Goal: Information Seeking & Learning: Check status

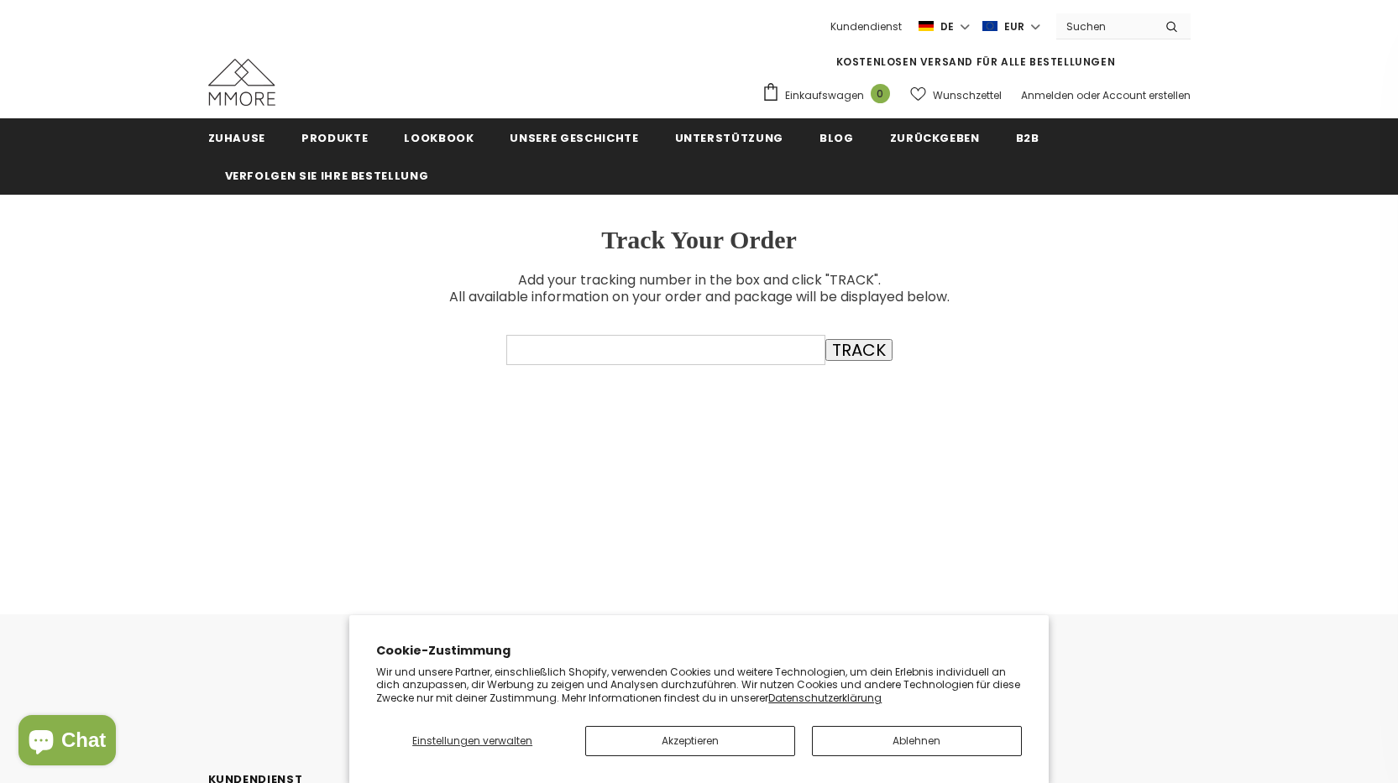
paste input "DE4778940308"
type input "DE4778940308"
click at [829, 355] on input "TRACK" at bounding box center [858, 350] width 67 height 22
click at [714, 750] on button "Akzeptieren" at bounding box center [690, 741] width 210 height 30
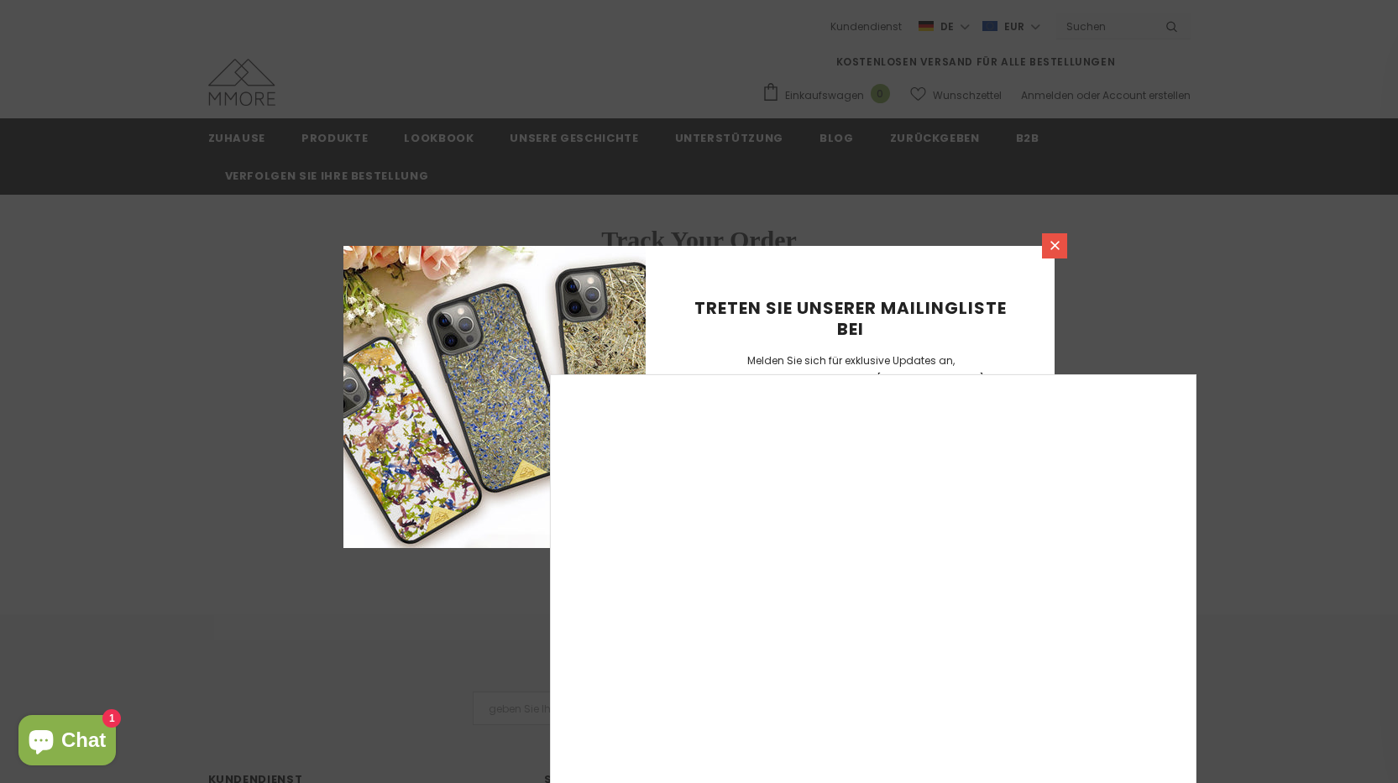
click at [1057, 242] on icon at bounding box center [1055, 245] width 14 height 14
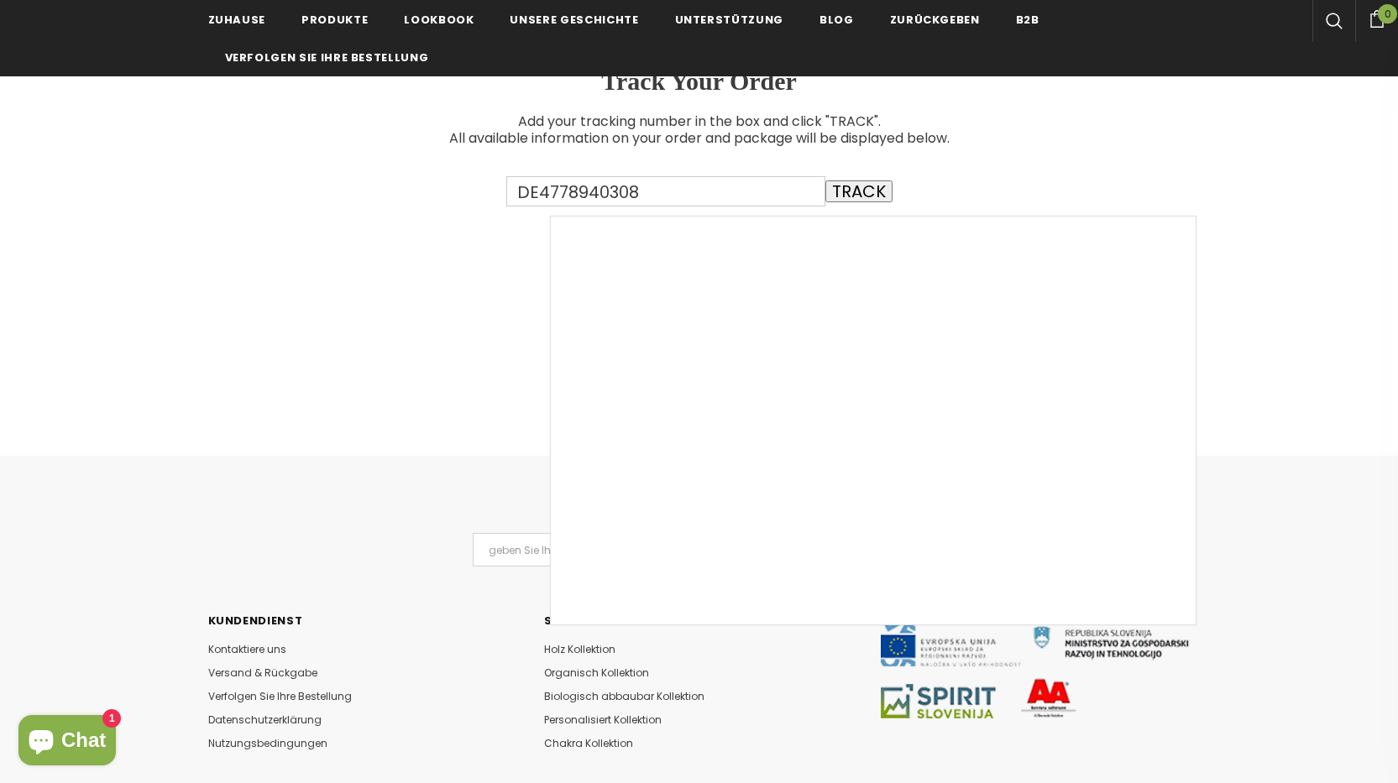
scroll to position [168, 0]
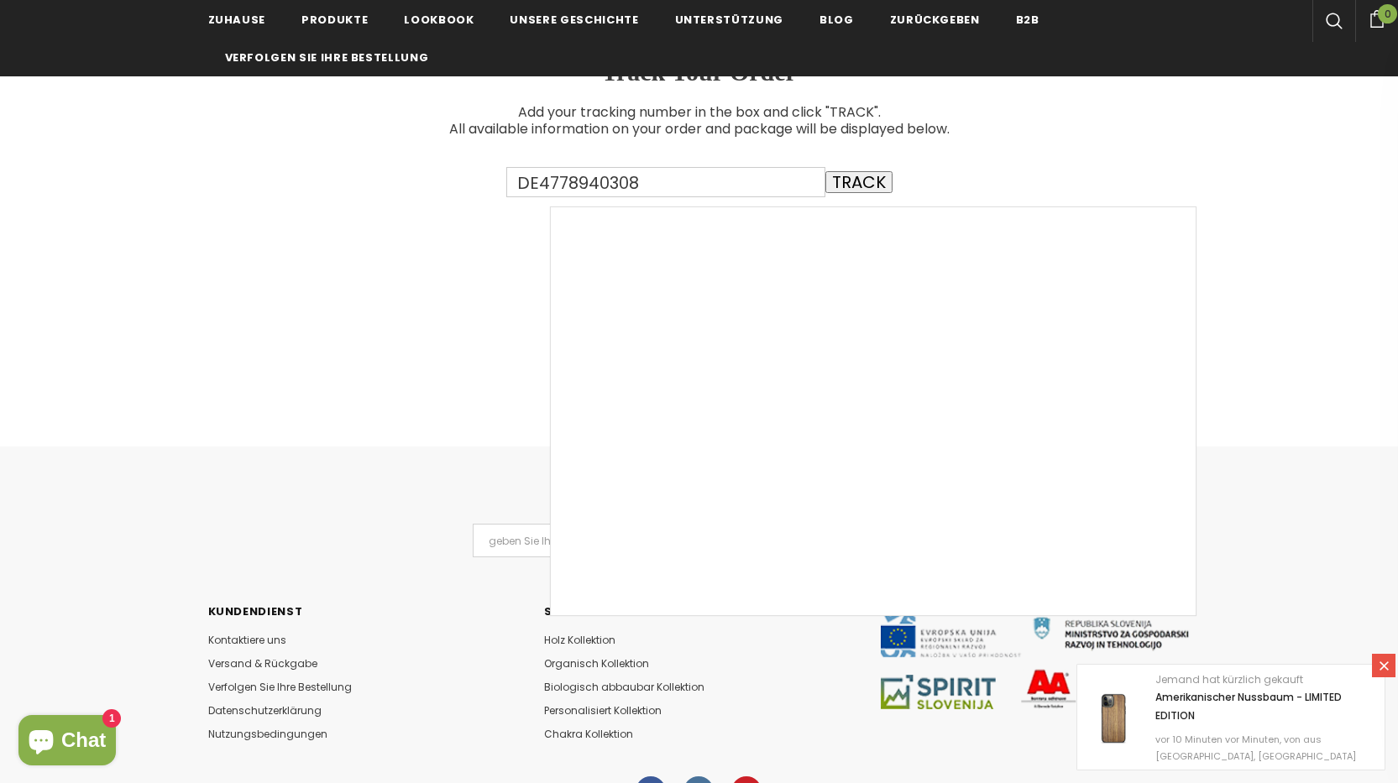
click at [60, 734] on icon "Chat-Fenster" at bounding box center [41, 740] width 40 height 40
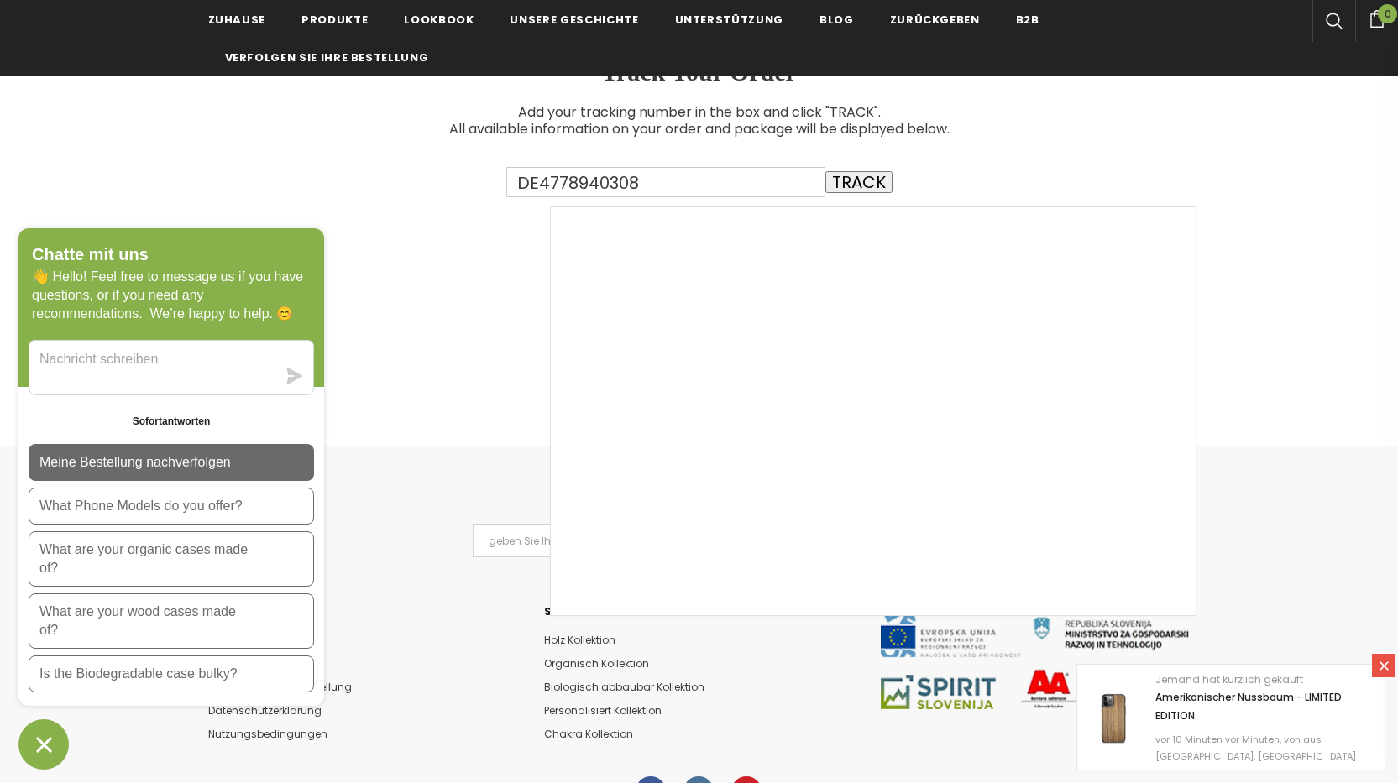
click at [239, 463] on button "Meine Bestellung nachverfolgen" at bounding box center [171, 462] width 285 height 37
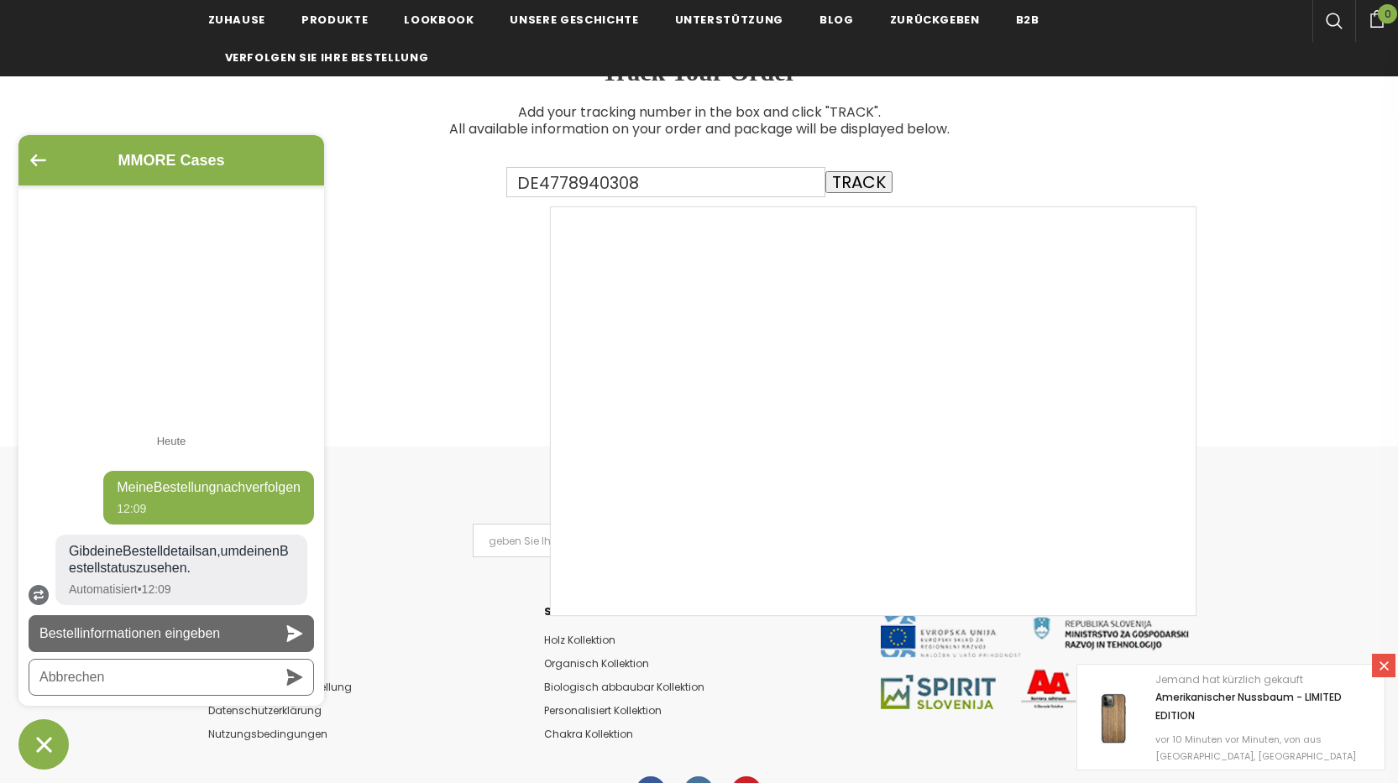
click at [270, 635] on button "Bestellinformationen eingeben" at bounding box center [171, 633] width 285 height 37
